Goal: Task Accomplishment & Management: Use online tool/utility

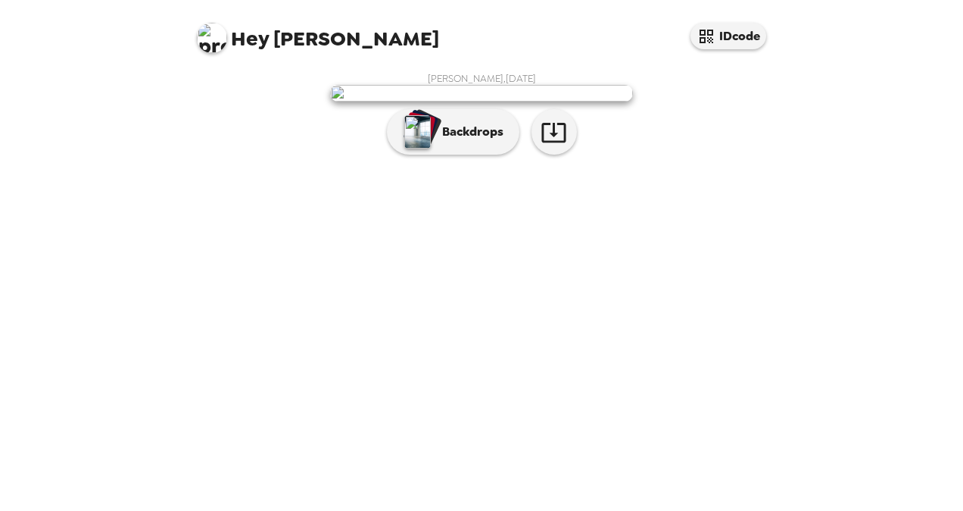
scroll to position [30, 0]
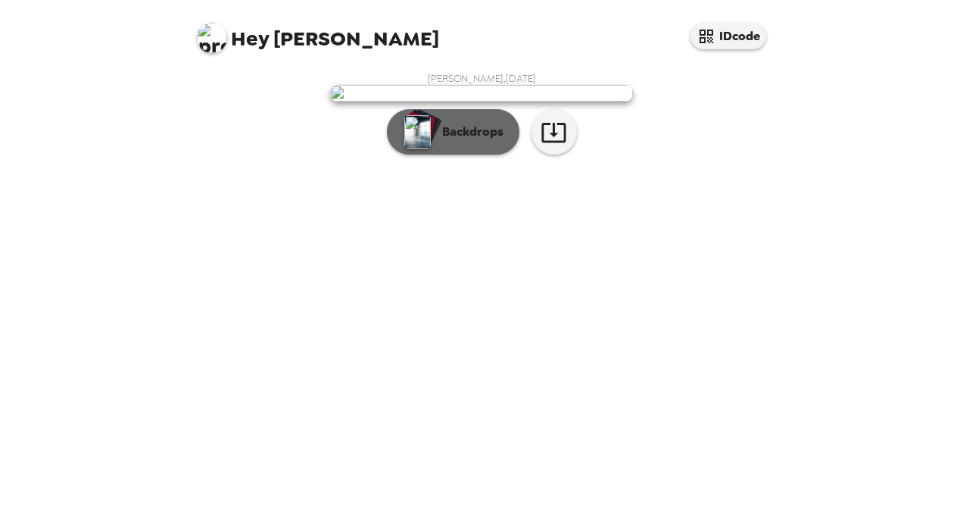
click at [463, 141] on p "Backdrops" at bounding box center [469, 132] width 69 height 18
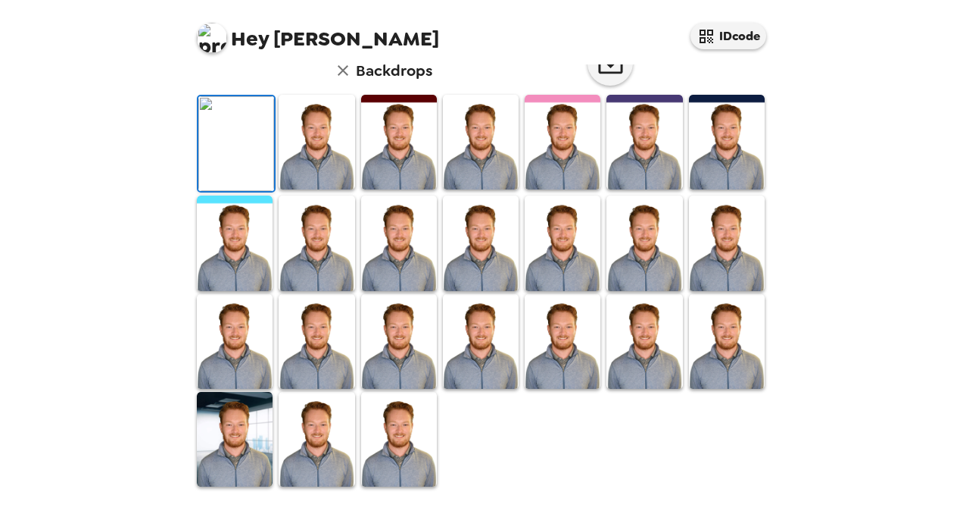
scroll to position [402, 0]
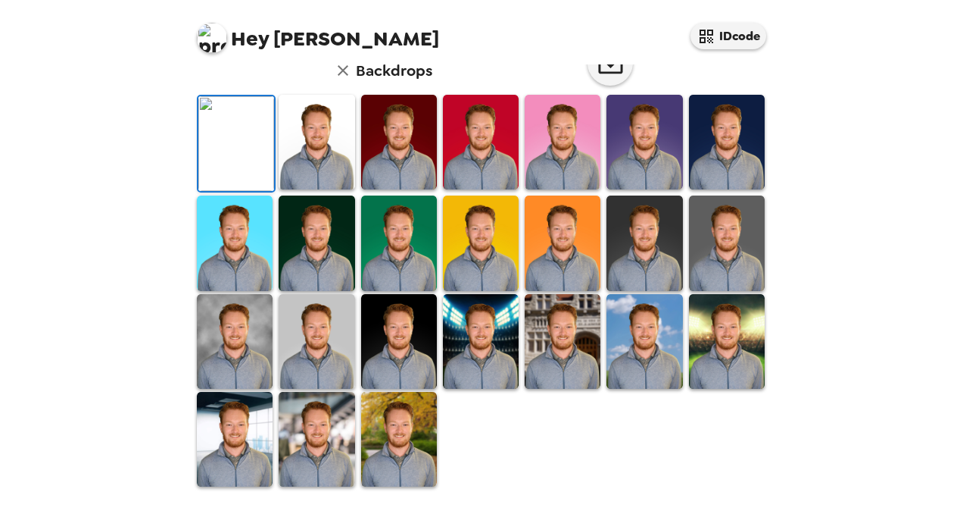
click at [200, 450] on img at bounding box center [235, 439] width 76 height 95
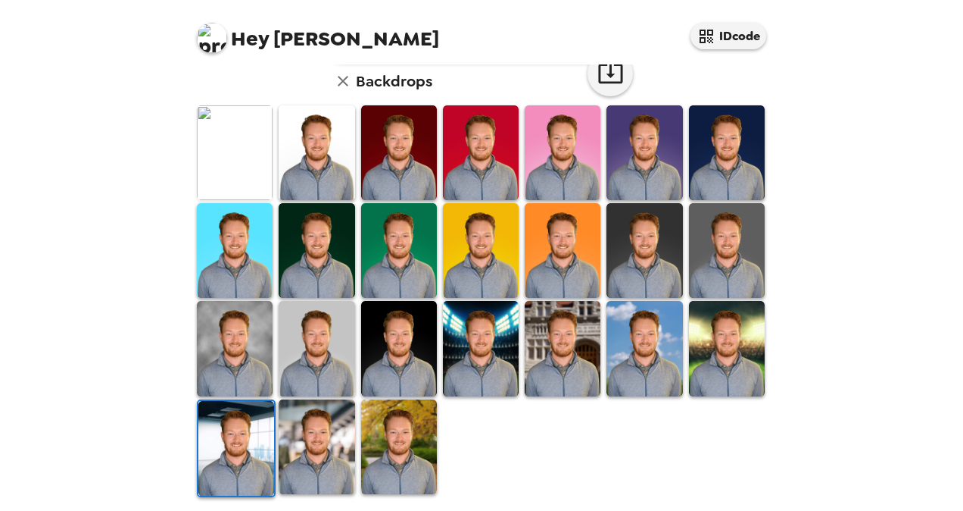
scroll to position [401, 0]
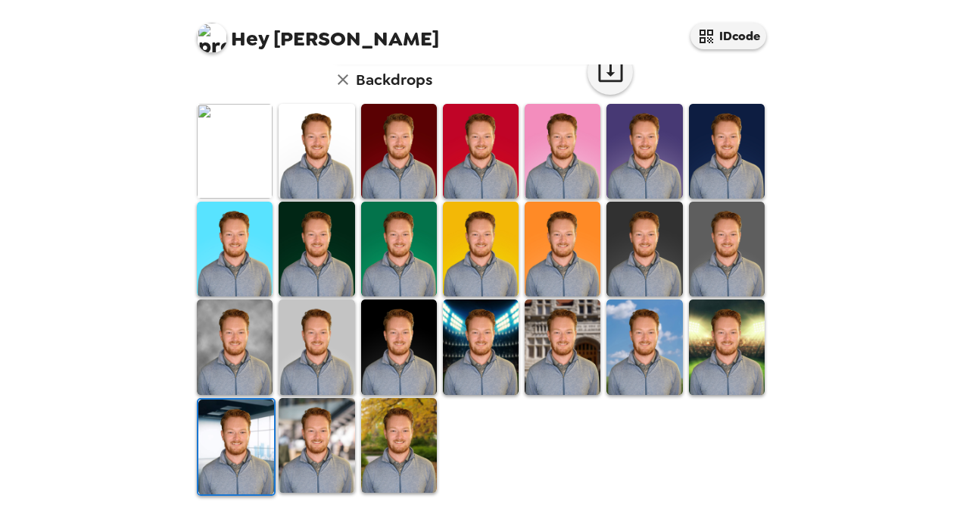
click at [214, 447] on img at bounding box center [236, 446] width 76 height 95
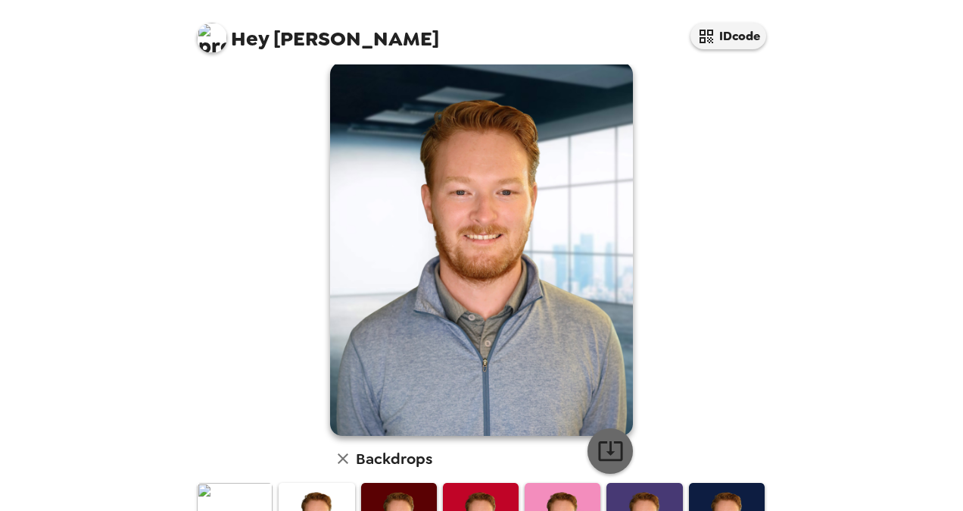
click at [606, 456] on icon "button" at bounding box center [611, 450] width 27 height 27
